Goal: Transaction & Acquisition: Purchase product/service

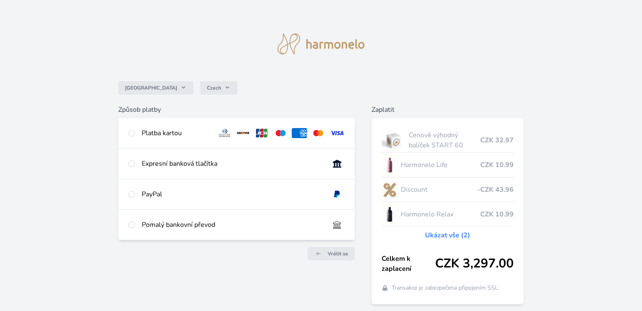
click at [172, 135] on div "Platba kartou" at bounding box center [176, 133] width 69 height 10
radio input "true"
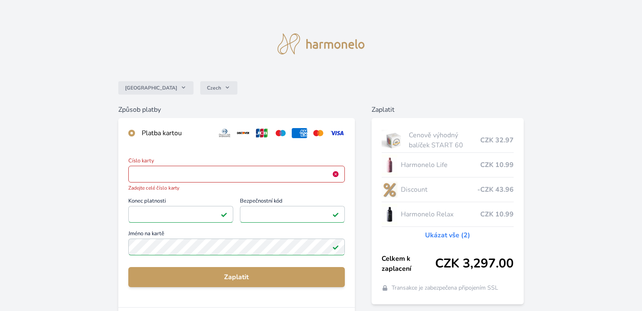
drag, startPoint x: 147, startPoint y: 168, endPoint x: 115, endPoint y: 183, distance: 35.2
click at [94, 179] on div "Česko Czech Způsob platby Platba kartou Číslo karty <p>Your browser does not su…" at bounding box center [321, 221] width 642 height 442
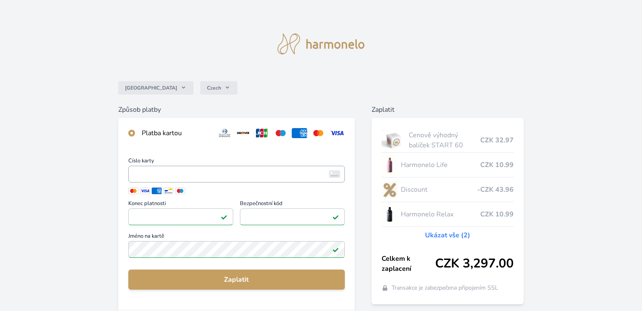
click at [175, 180] on span "<p>Your browser does not support iframes.</p>" at bounding box center [236, 174] width 217 height 17
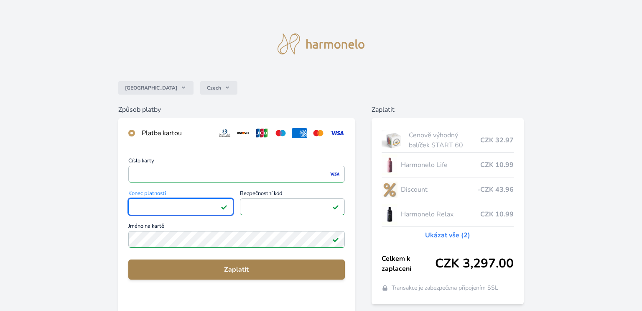
click at [245, 272] on span "Zaplatit" at bounding box center [236, 269] width 203 height 10
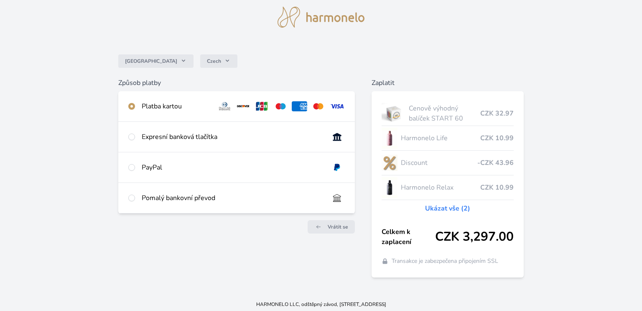
scroll to position [26, 0]
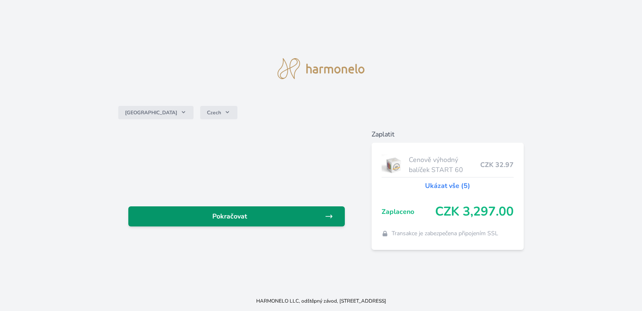
click at [265, 214] on span "Pokračovat" at bounding box center [230, 216] width 190 height 10
